Goal: Information Seeking & Learning: Learn about a topic

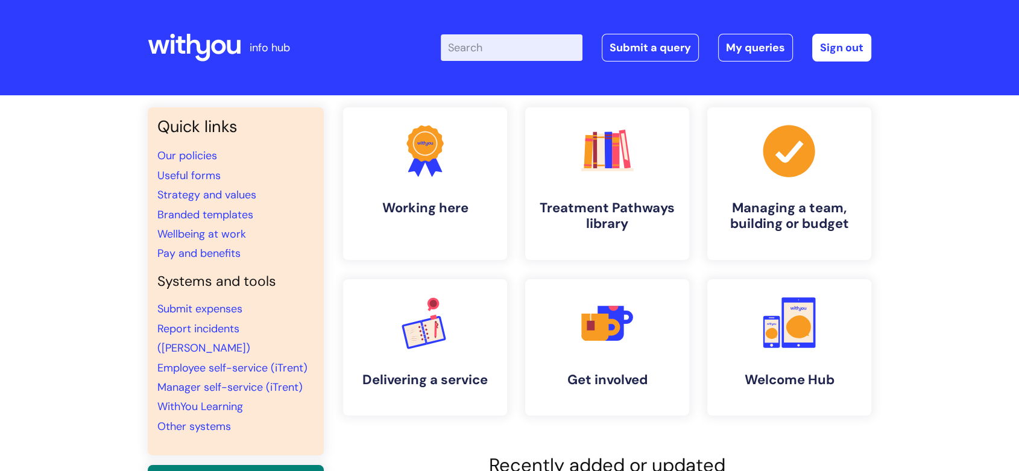
drag, startPoint x: 467, startPoint y: 221, endPoint x: 481, endPoint y: 52, distance: 168.9
click at [481, 52] on input "Enter your search term here..." at bounding box center [512, 47] width 142 height 27
type input "consultation"
click button "Search" at bounding box center [0, 0] width 0 height 0
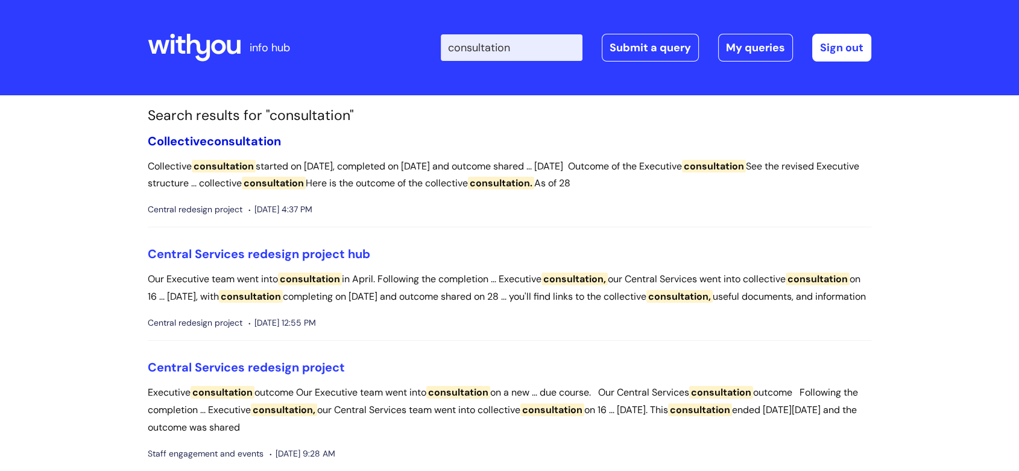
click at [257, 145] on span "consultation" at bounding box center [244, 141] width 74 height 16
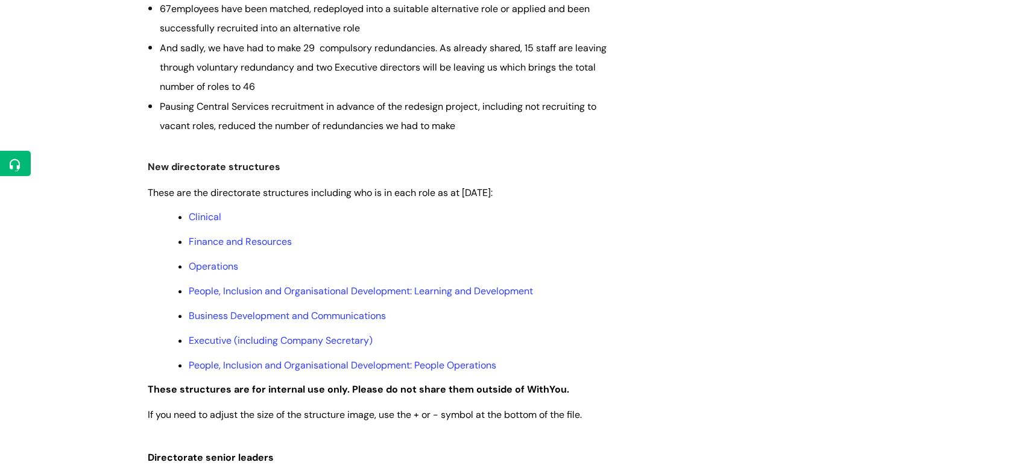
scroll to position [507, 0]
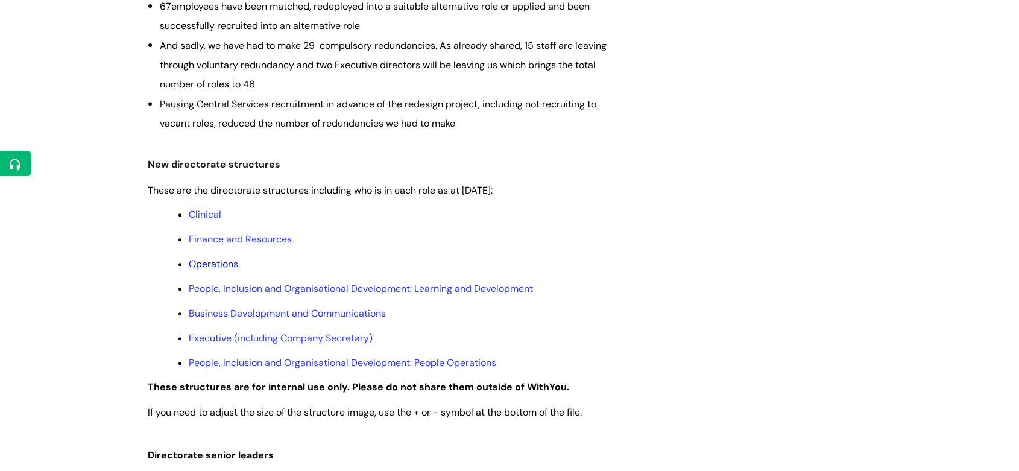
click at [215, 264] on link "Operations" at bounding box center [213, 264] width 49 height 13
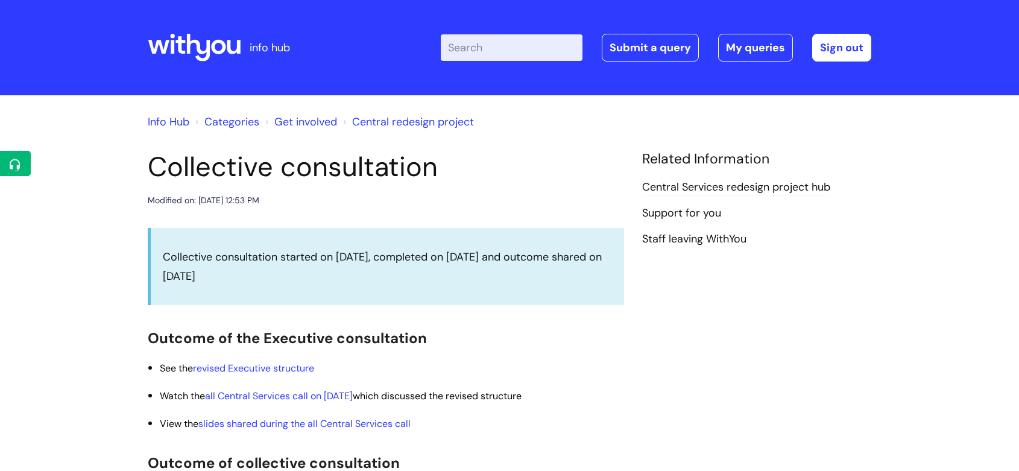
scroll to position [507, 0]
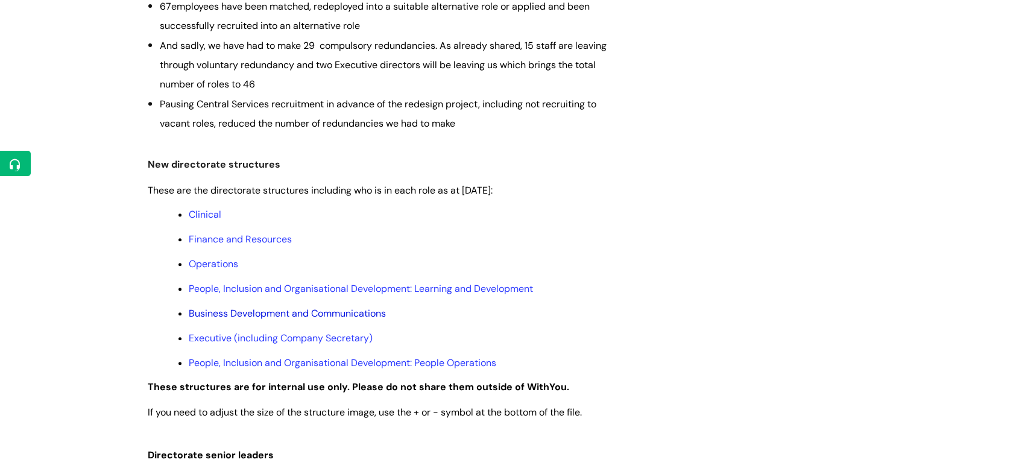
click at [233, 320] on link "Business Development and Communications" at bounding box center [287, 313] width 197 height 13
